Goal: Find specific page/section: Find specific page/section

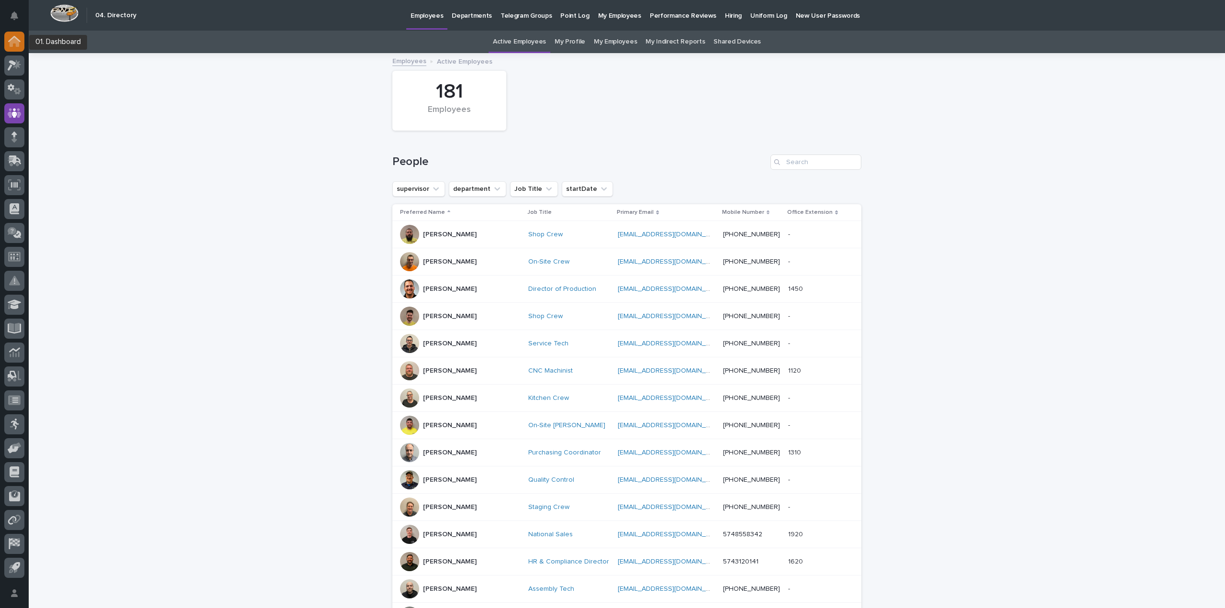
click at [17, 42] on icon at bounding box center [15, 42] width 10 height 10
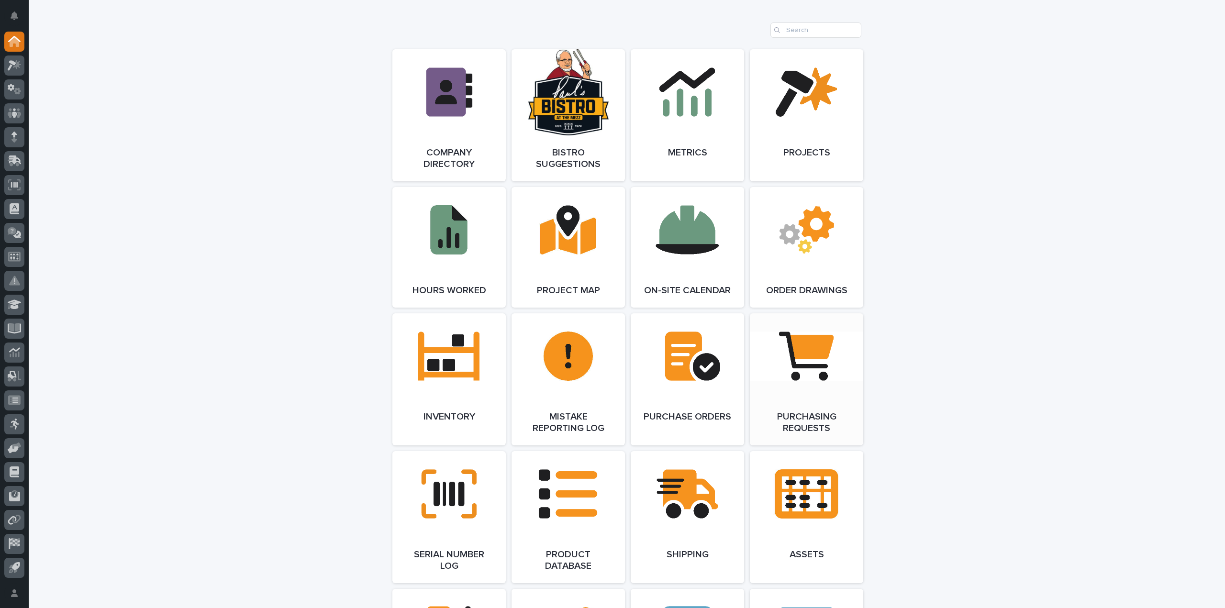
scroll to position [814, 0]
click at [801, 393] on link "Open Link" at bounding box center [806, 379] width 113 height 132
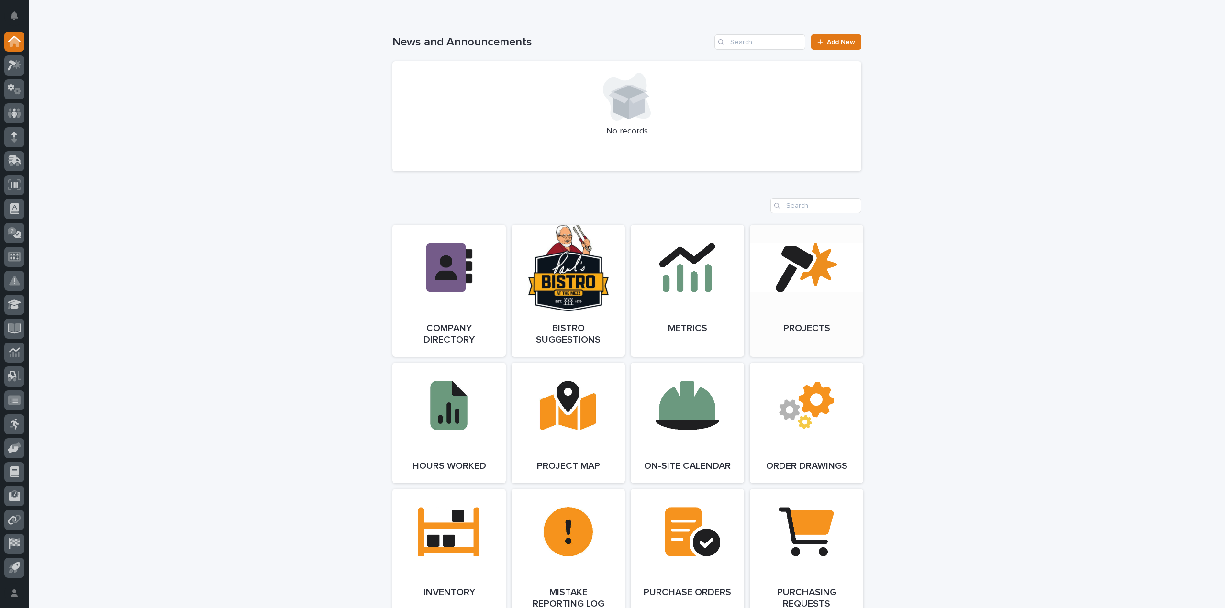
scroll to position [622, 0]
